Goal: Task Accomplishment & Management: Manage account settings

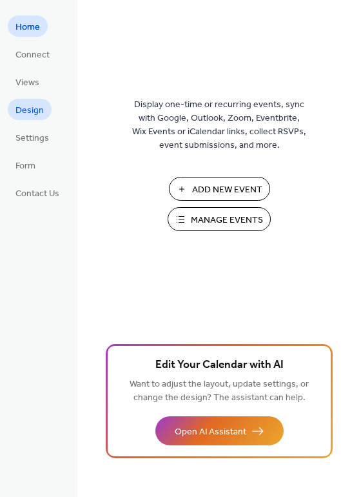
click at [28, 108] on span "Design" at bounding box center [29, 111] width 28 height 14
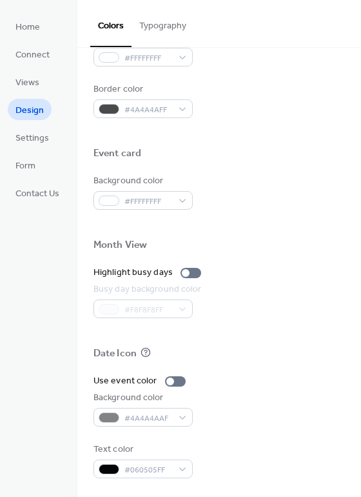
click at [149, 35] on button "Typography" at bounding box center [163, 23] width 63 height 46
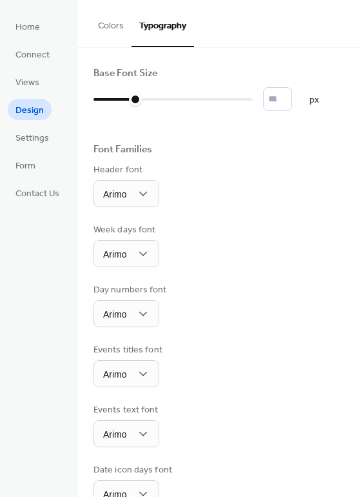
click at [99, 21] on button "Colors" at bounding box center [110, 23] width 41 height 46
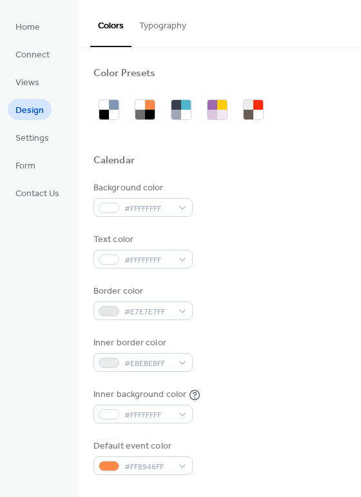
click at [153, 25] on button "Typography" at bounding box center [163, 23] width 63 height 46
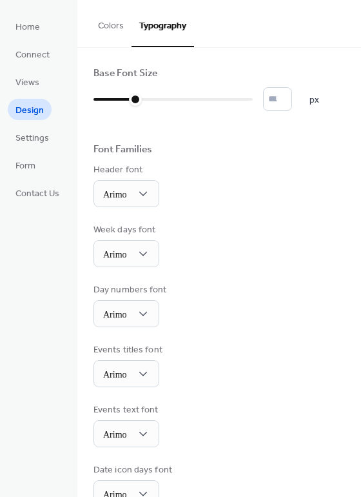
click at [115, 25] on button "Colors" at bounding box center [110, 23] width 41 height 46
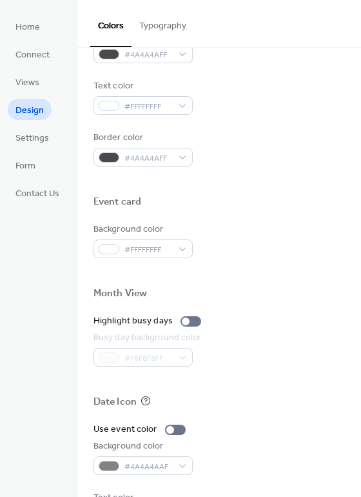
scroll to position [551, 0]
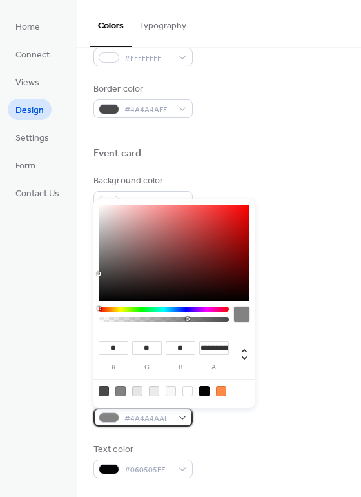
click at [180, 417] on div "#4A4A4AAF" at bounding box center [143, 417] width 99 height 19
click at [204, 388] on div at bounding box center [204, 391] width 10 height 10
type input "*"
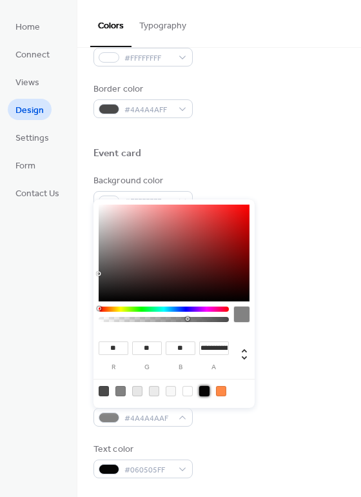
type input "*"
click at [117, 386] on div at bounding box center [120, 391] width 10 height 10
type input "**"
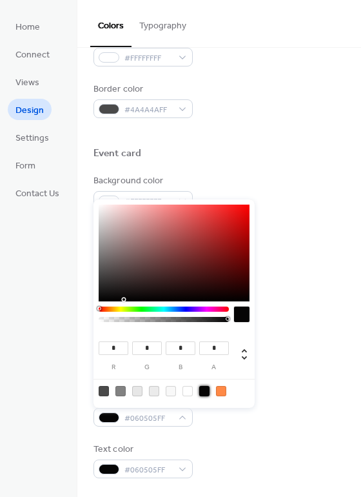
type input "**********"
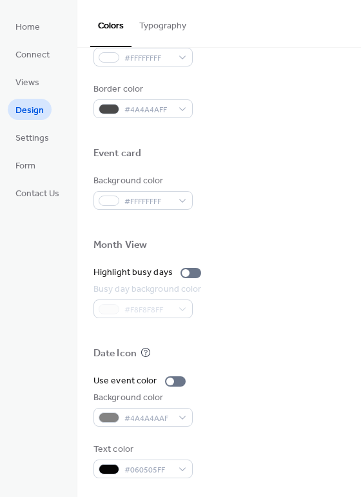
click at [215, 437] on div "Use event color Background color #4A4A4AAF Text color #060505FF" at bounding box center [220, 426] width 252 height 104
click at [179, 463] on div "#060505FF" at bounding box center [143, 468] width 99 height 19
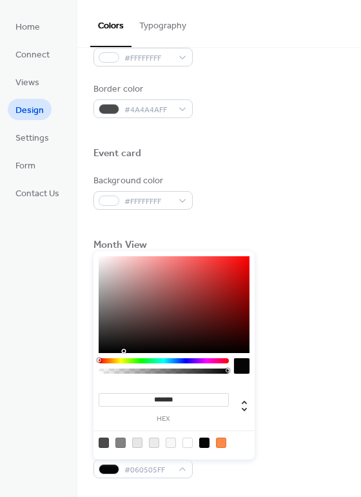
click at [204, 444] on div at bounding box center [204, 442] width 10 height 10
click at [268, 182] on div "Background color #FFFFFFFF" at bounding box center [220, 191] width 252 height 35
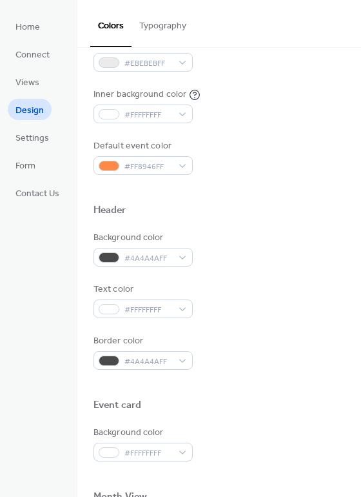
scroll to position [293, 0]
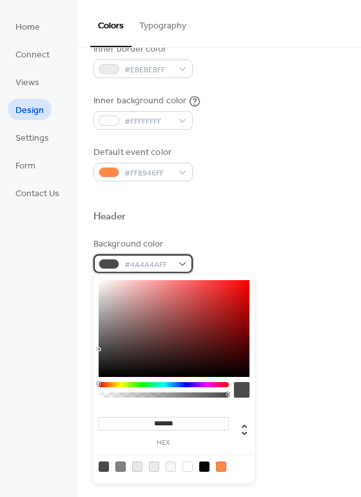
click at [179, 260] on div "#4A4A4AFF" at bounding box center [143, 263] width 99 height 19
click at [139, 464] on div at bounding box center [137, 466] width 10 height 10
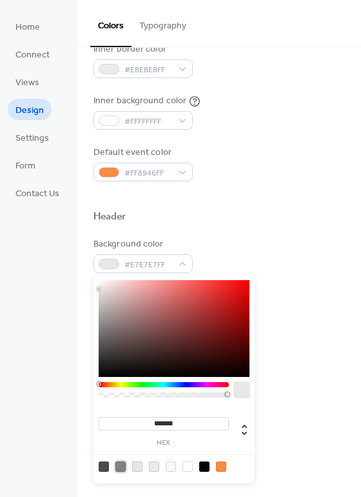
click at [124, 468] on div at bounding box center [120, 466] width 10 height 10
type input "**"
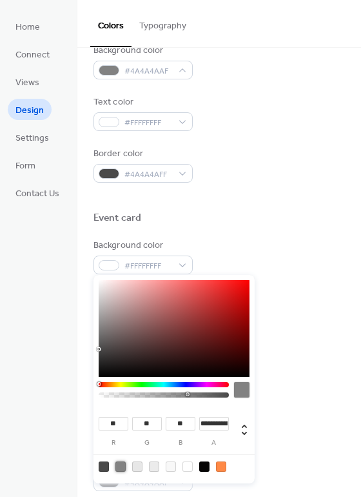
click at [320, 272] on div "Background color #FFFFFFFF" at bounding box center [220, 256] width 252 height 35
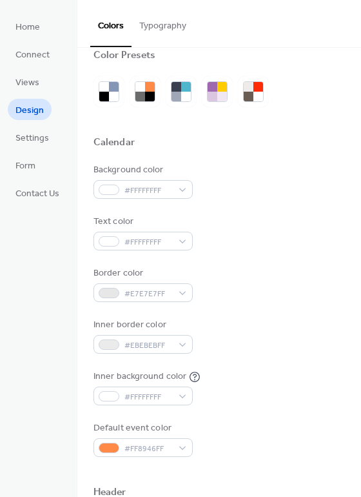
scroll to position [0, 0]
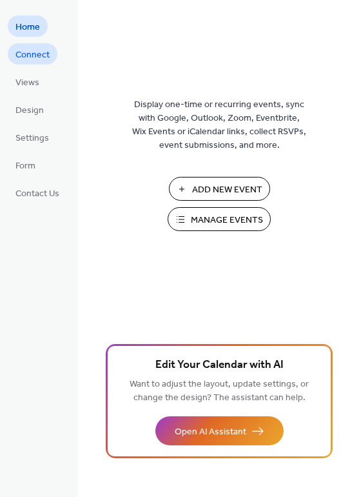
click at [48, 57] on span "Connect" at bounding box center [32, 55] width 34 height 14
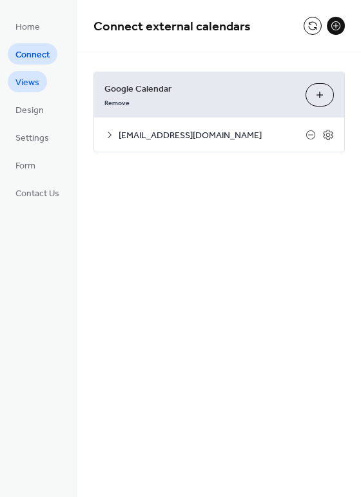
click at [31, 85] on span "Views" at bounding box center [27, 83] width 24 height 14
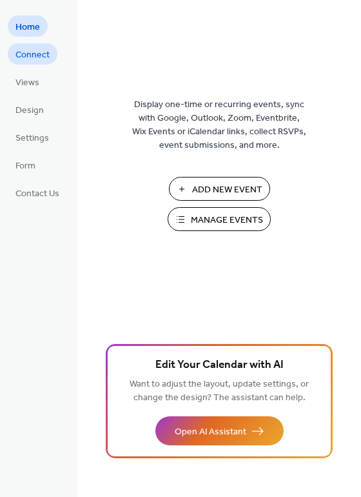
click at [27, 48] on span "Connect" at bounding box center [32, 55] width 34 height 14
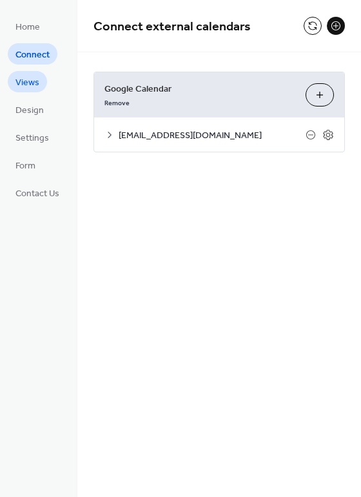
click at [27, 78] on span "Views" at bounding box center [27, 83] width 24 height 14
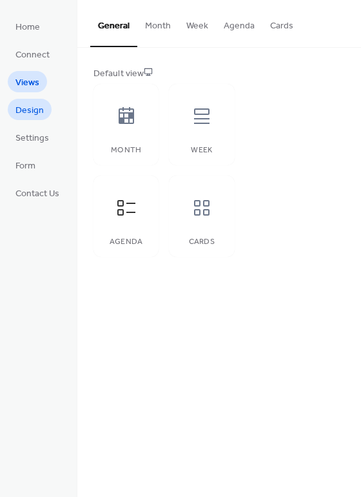
click at [32, 108] on span "Design" at bounding box center [29, 111] width 28 height 14
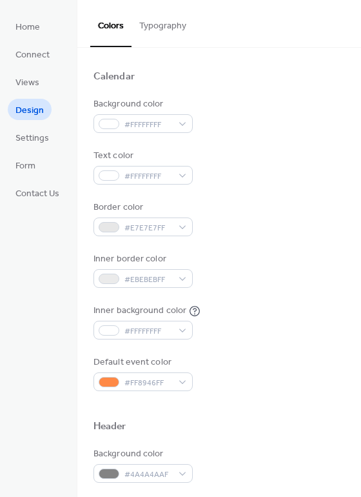
scroll to position [64, 0]
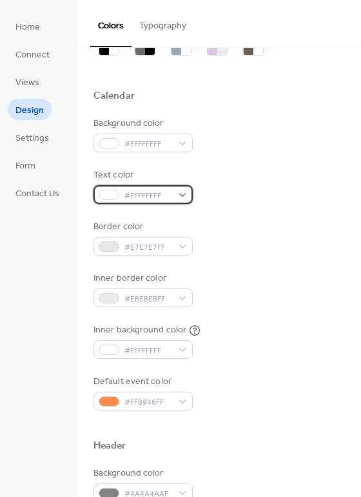
click at [185, 193] on div "#FFFFFFFF" at bounding box center [143, 194] width 99 height 19
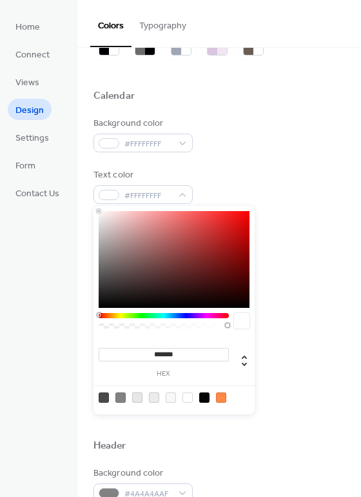
click at [103, 400] on div at bounding box center [104, 397] width 10 height 10
click at [203, 395] on div at bounding box center [204, 397] width 10 height 10
type input "*******"
click at [282, 175] on div "Text color #060505FF" at bounding box center [220, 185] width 252 height 35
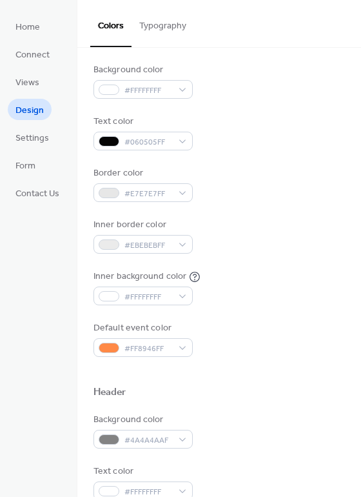
scroll to position [129, 0]
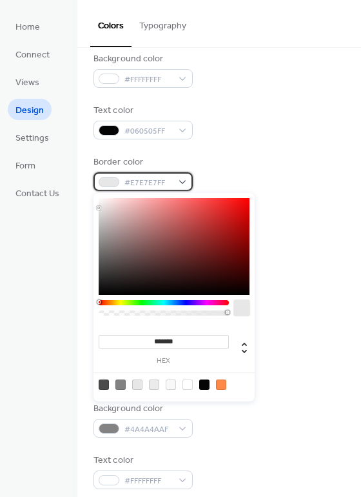
click at [161, 183] on span "#E7E7E7FF" at bounding box center [148, 183] width 48 height 14
click at [208, 386] on div at bounding box center [204, 384] width 10 height 10
type input "*******"
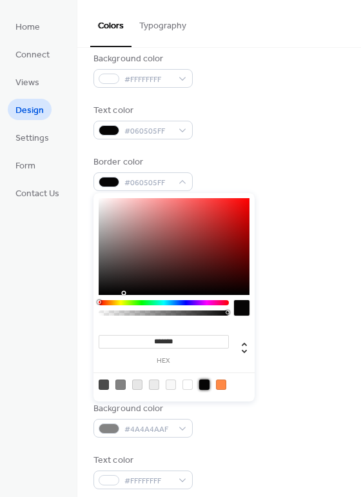
click at [274, 171] on div "Border color #060505FF" at bounding box center [220, 172] width 252 height 35
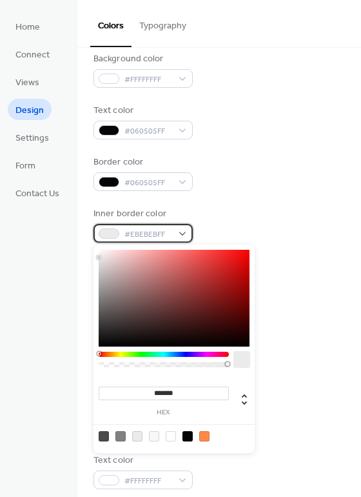
click at [164, 233] on span "#EBEBEBFF" at bounding box center [148, 235] width 48 height 14
click at [183, 437] on div at bounding box center [188, 436] width 10 height 10
type input "*******"
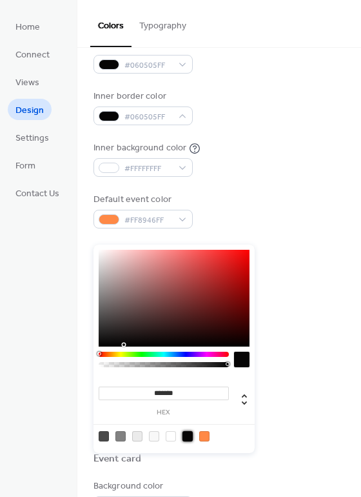
scroll to position [258, 0]
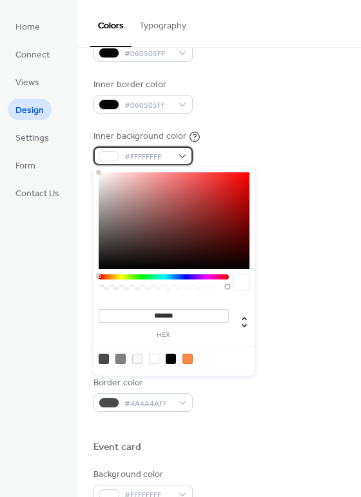
click at [183, 159] on div "#FFFFFFFF" at bounding box center [143, 155] width 99 height 19
click at [169, 361] on div at bounding box center [171, 358] width 10 height 10
type input "*******"
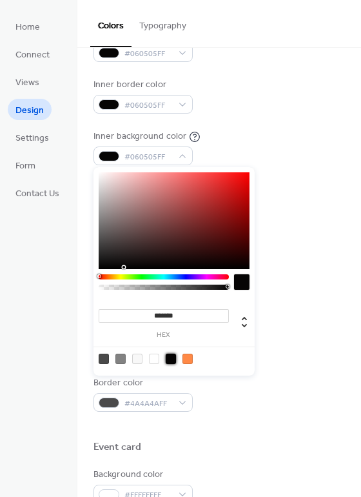
click at [282, 152] on div "Inner background color #060505FF" at bounding box center [220, 147] width 252 height 35
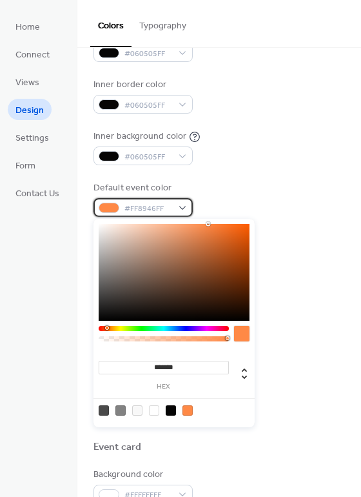
click at [188, 211] on div "#FF8946FF" at bounding box center [143, 207] width 99 height 19
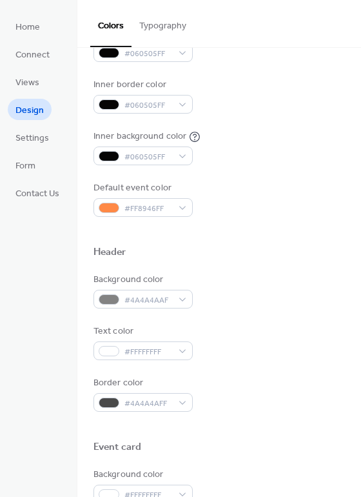
click at [259, 166] on div "Background color #FFFFFFFF Text color #060505FF Border color #060505FF Inner bo…" at bounding box center [220, 69] width 252 height 293
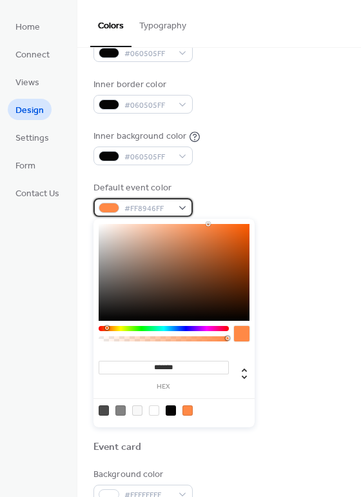
click at [157, 204] on span "#FF8946FF" at bounding box center [148, 209] width 48 height 14
click at [171, 407] on div at bounding box center [171, 410] width 10 height 10
type input "*******"
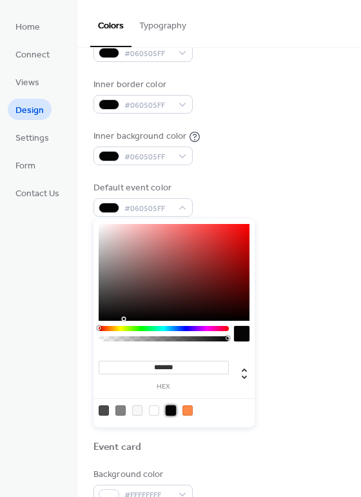
click at [282, 124] on div "Background color #FFFFFFFF Text color #060505FF Border color #060505FF Inner bo…" at bounding box center [220, 69] width 252 height 293
